Goal: Transaction & Acquisition: Purchase product/service

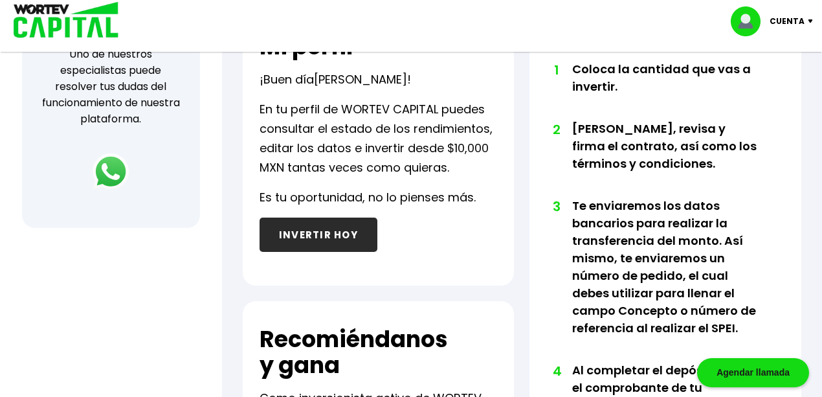
scroll to position [216, 0]
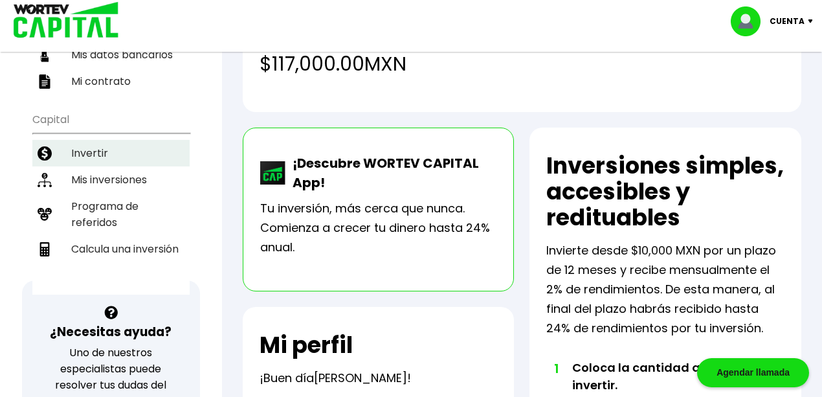
click at [105, 140] on li "Invertir" at bounding box center [110, 153] width 157 height 27
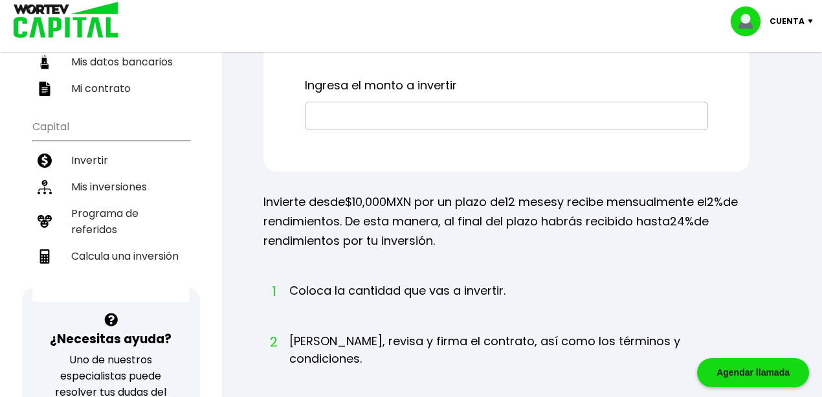
scroll to position [86, 0]
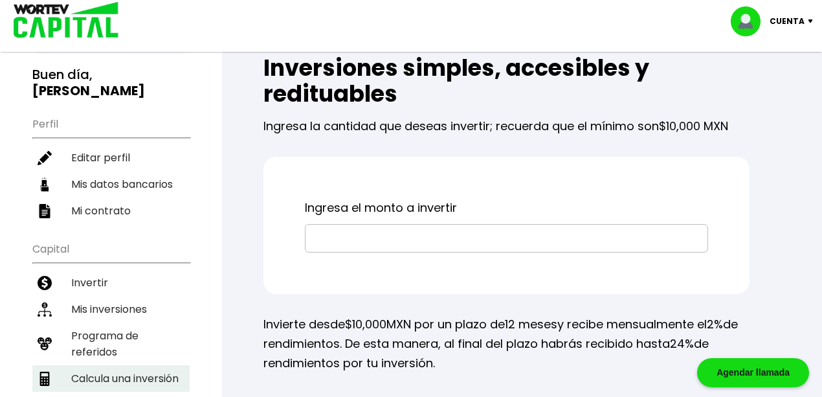
click at [142, 365] on li "Calcula una inversión" at bounding box center [110, 378] width 157 height 27
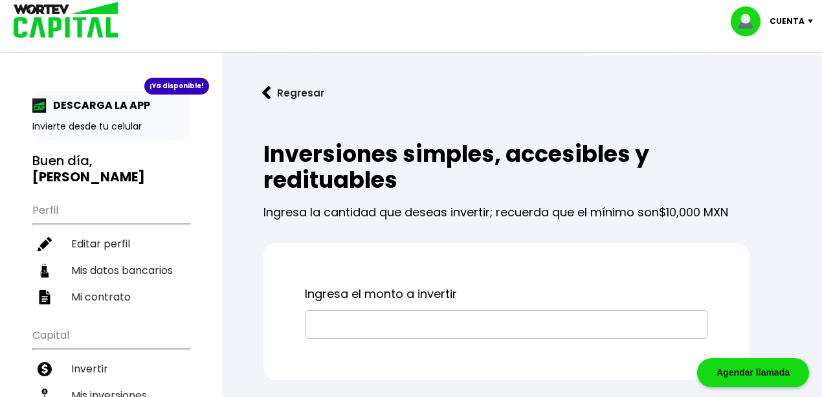
select select "1"
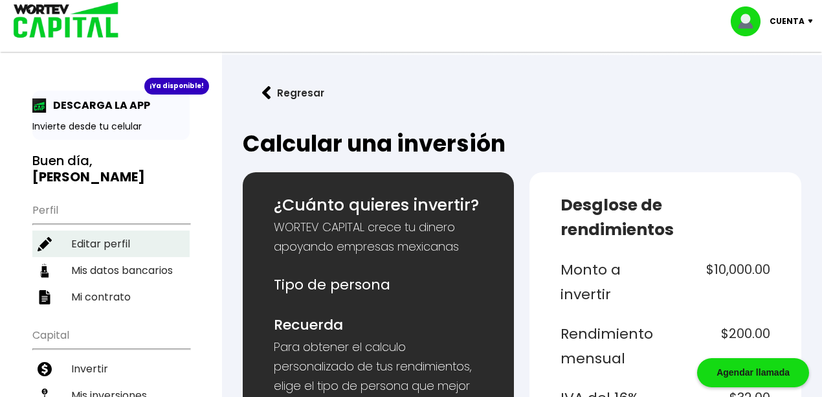
click at [100, 231] on li "Editar perfil" at bounding box center [110, 244] width 157 height 27
select select "Hombre"
select select "Licenciatura"
select select "NL"
select select "Nu Bank"
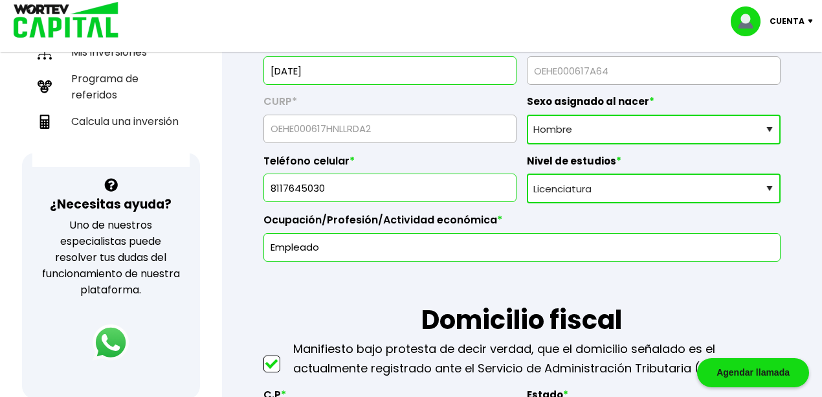
scroll to position [216, 0]
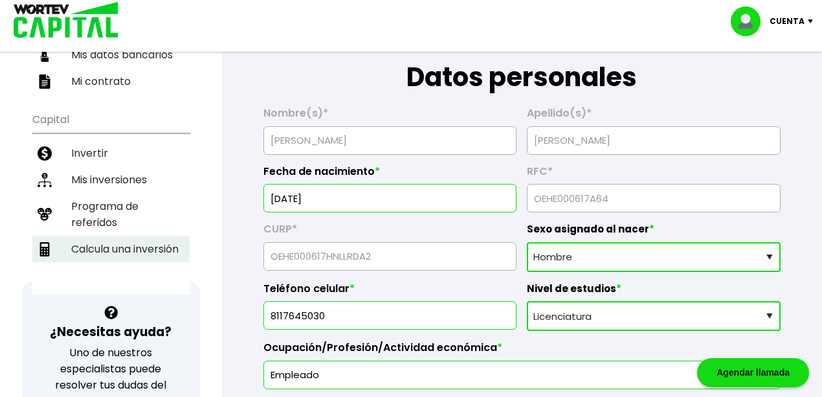
click at [121, 236] on li "Calcula una inversión" at bounding box center [110, 249] width 157 height 27
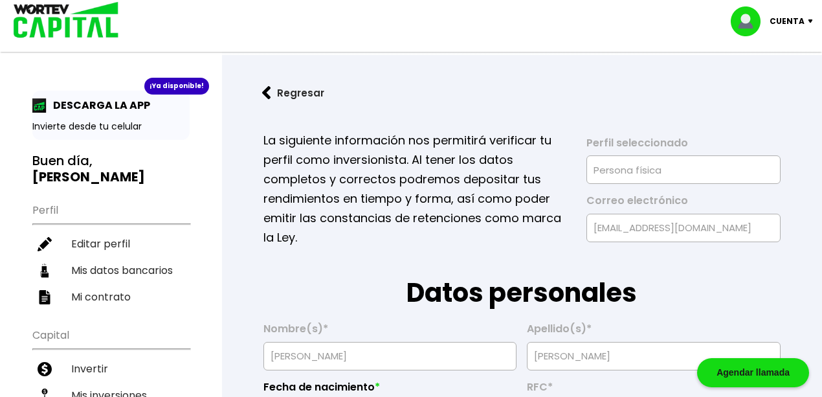
select select "1"
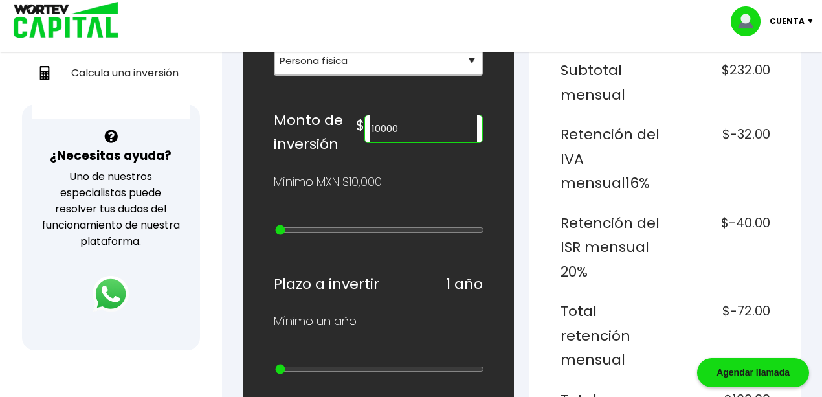
scroll to position [259, 0]
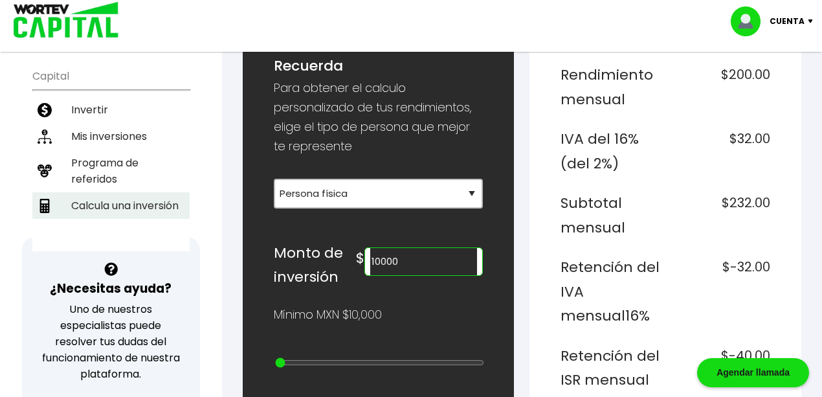
click at [119, 192] on li "Calcula una inversión" at bounding box center [110, 205] width 157 height 27
drag, startPoint x: 445, startPoint y: 257, endPoint x: 186, endPoint y: 264, distance: 259.1
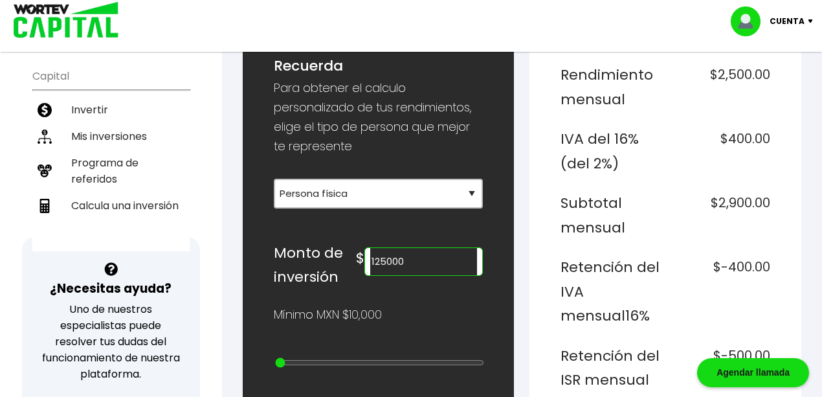
type input "125000"
